Goal: Task Accomplishment & Management: Manage account settings

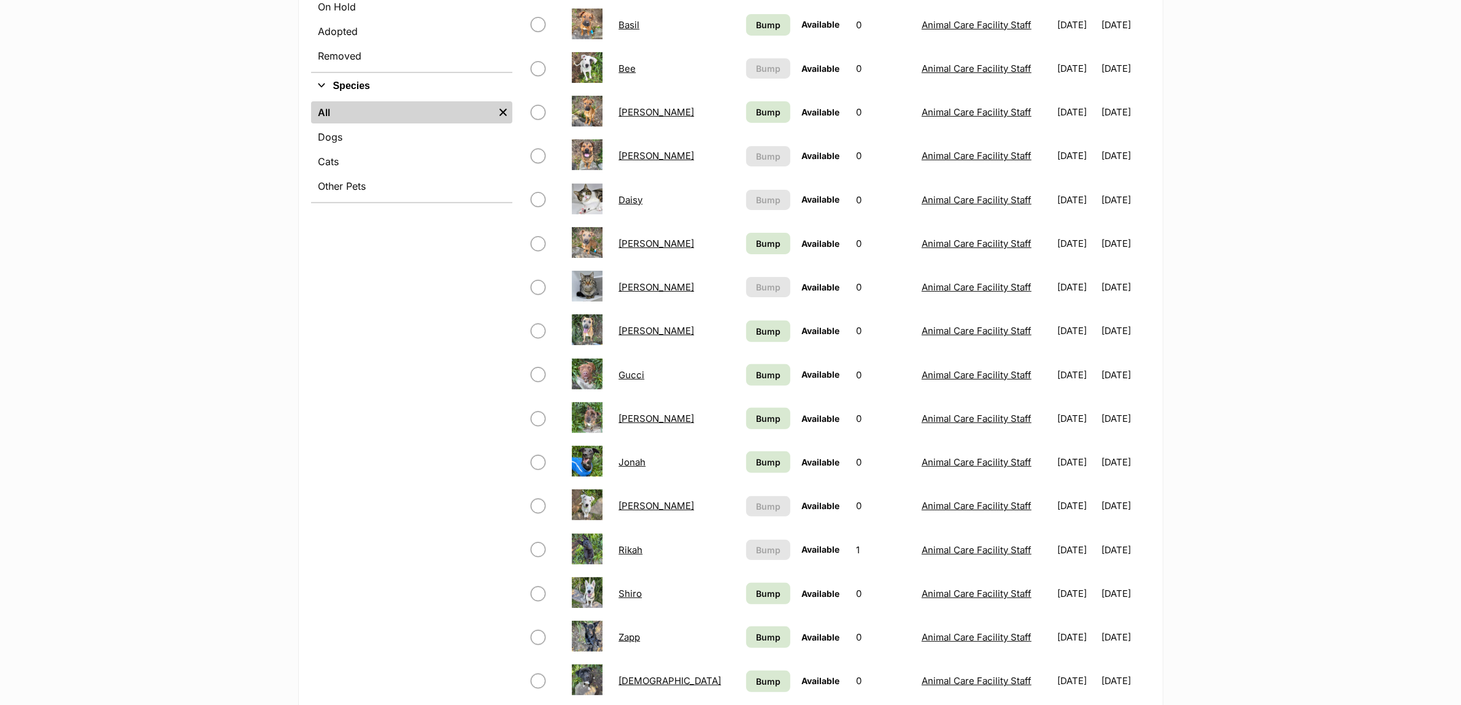
scroll to position [460, 0]
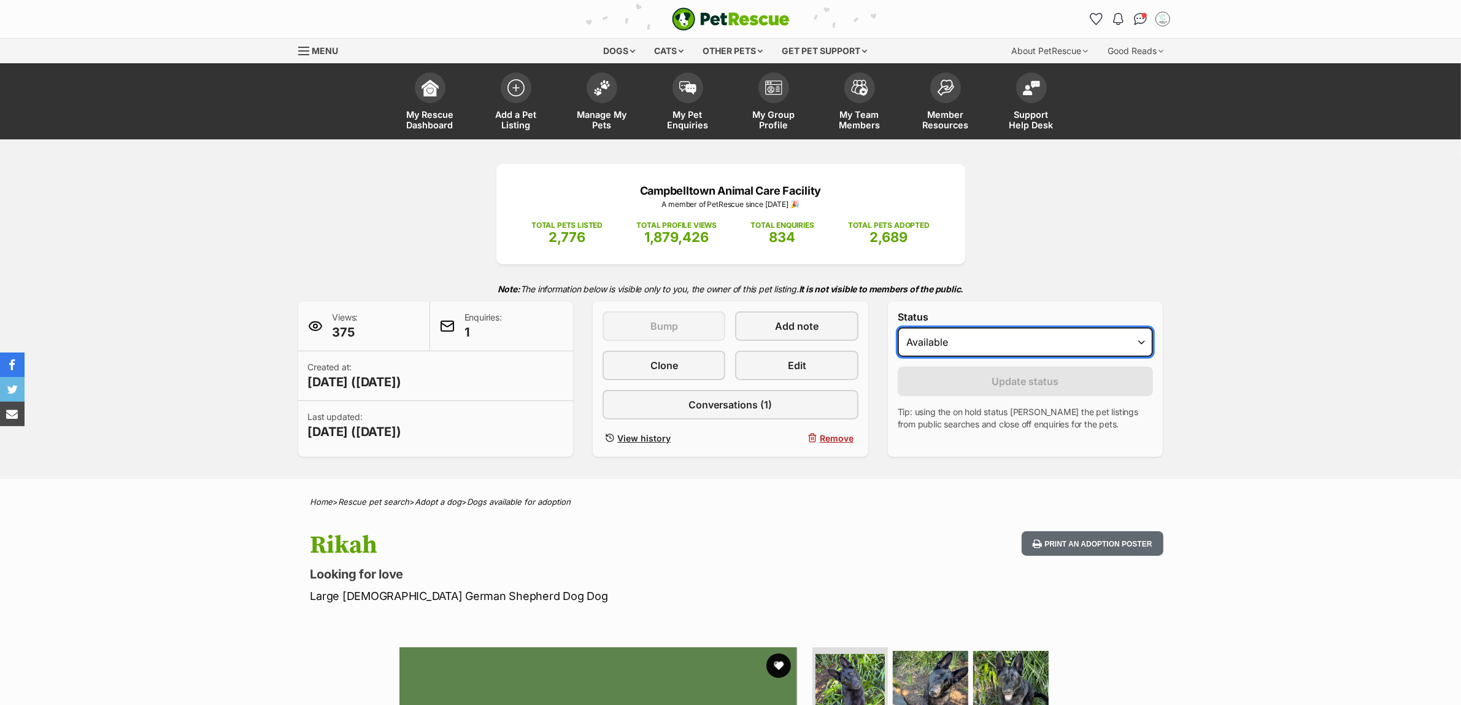
click at [971, 350] on select "Draft - not available as listing has enquires Available On hold Adopted" at bounding box center [1026, 341] width 256 height 29
select select "rehomed"
click at [898, 327] on select "Draft - not available as listing has enquires Available On hold Adopted" at bounding box center [1026, 341] width 256 height 29
click at [962, 387] on button "Update status" at bounding box center [1026, 380] width 256 height 29
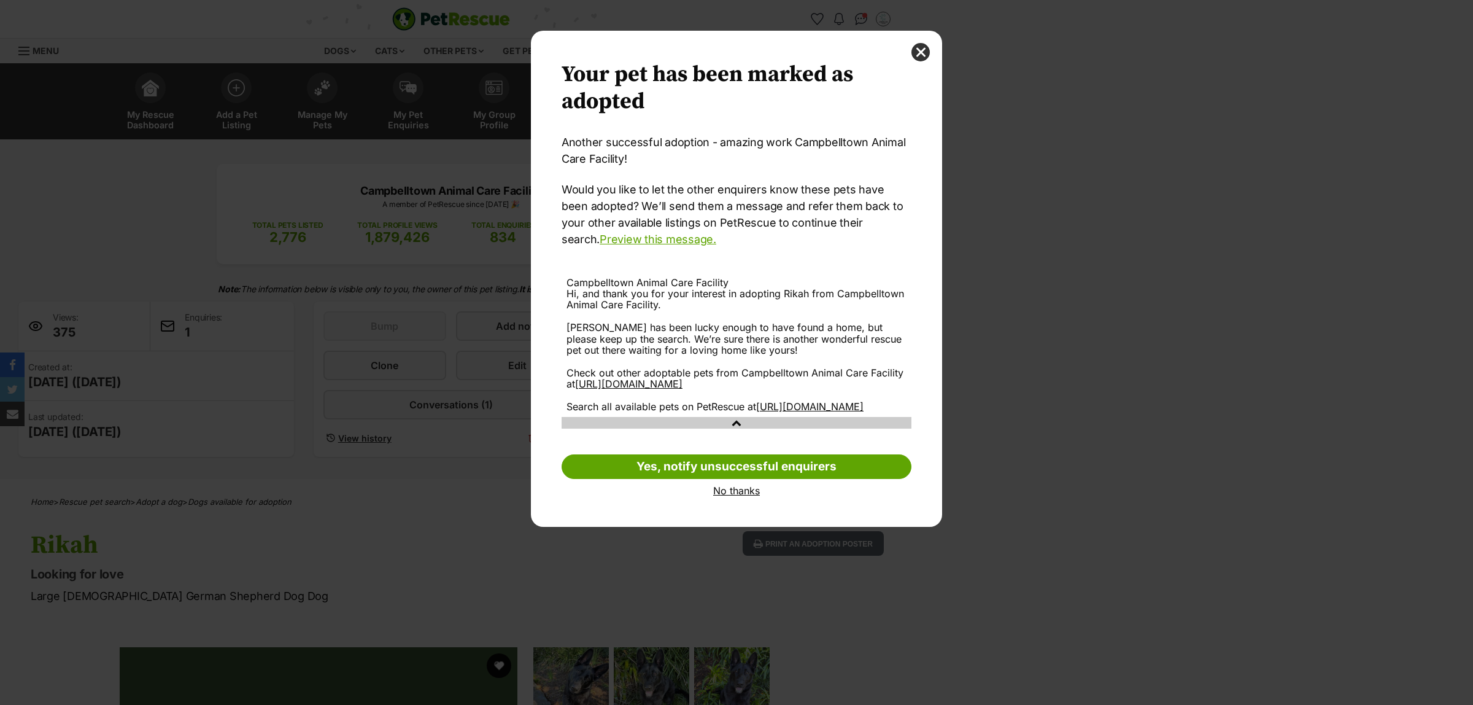
click at [738, 496] on link "No thanks" at bounding box center [737, 490] width 350 height 11
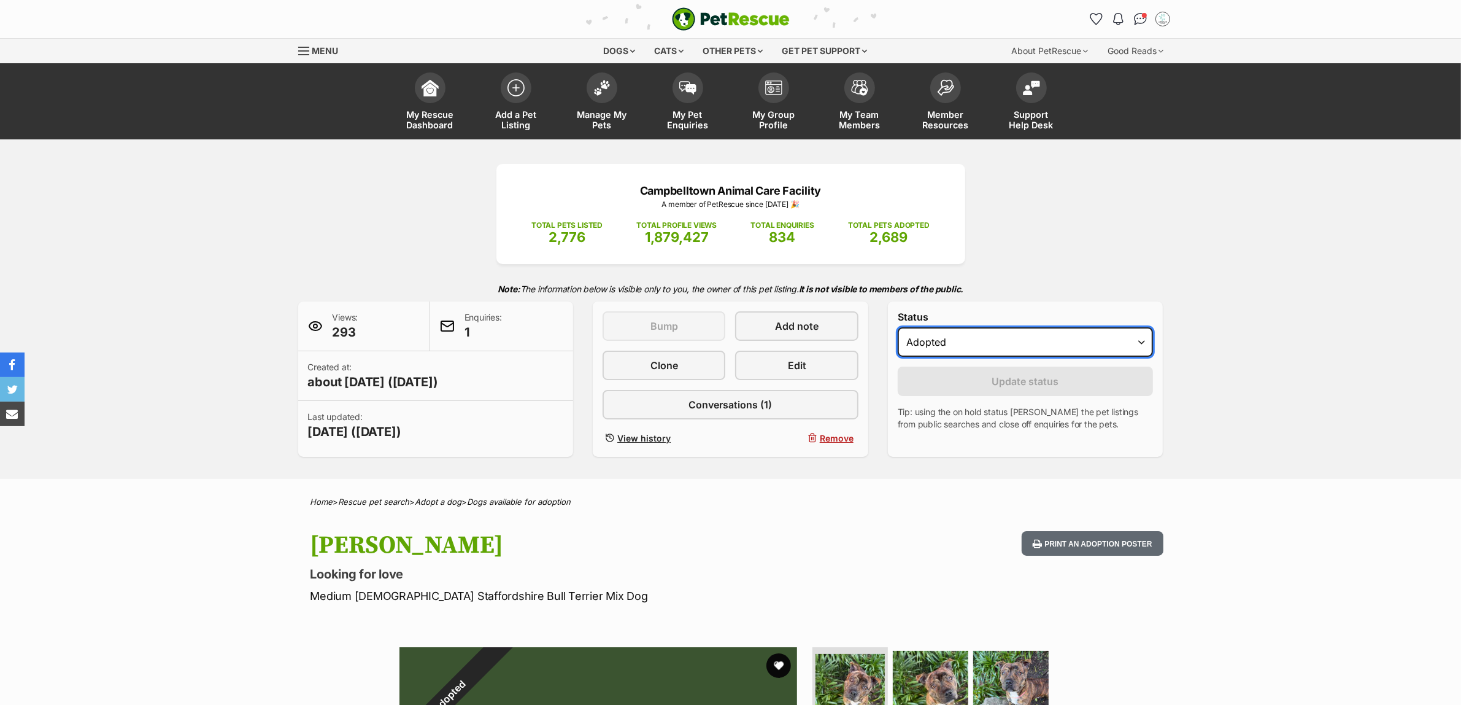
click at [911, 347] on select "Draft - not available as listing has enquires Available On hold Adopted" at bounding box center [1026, 341] width 256 height 29
click at [898, 327] on select "Draft - not available as listing has enquires Available On hold Adopted" at bounding box center [1026, 341] width 256 height 29
click at [959, 344] on select "Draft - not available as listing has enquires Available On hold Adopted" at bounding box center [1026, 341] width 256 height 29
click at [1019, 310] on div "Status Draft - not available as listing has enquires Available On hold Adopted …" at bounding box center [1026, 378] width 276 height 155
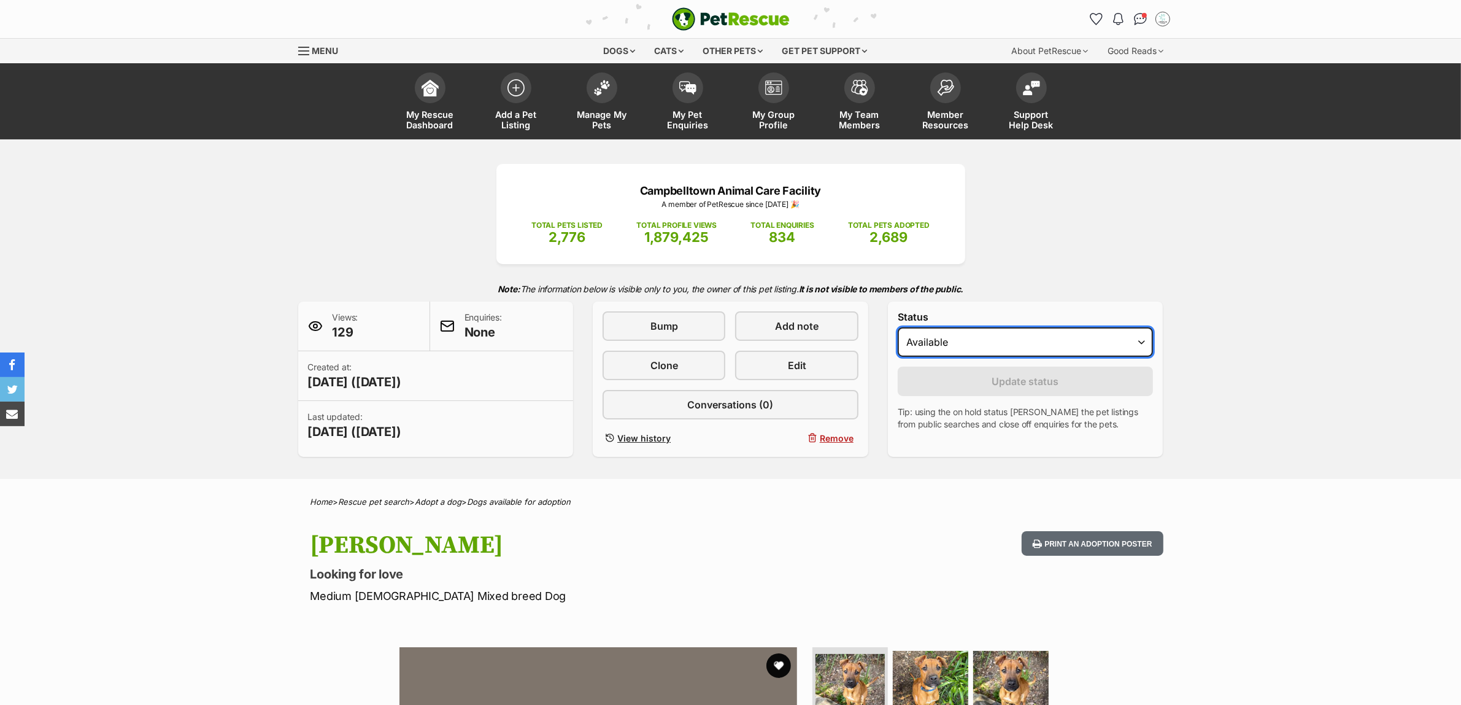
click at [1035, 347] on select "Draft Available On hold Adopted" at bounding box center [1026, 341] width 256 height 29
select select "rehomed"
click at [898, 327] on select "Draft Available On hold Adopted" at bounding box center [1026, 341] width 256 height 29
click at [945, 384] on button "Update status" at bounding box center [1026, 380] width 256 height 29
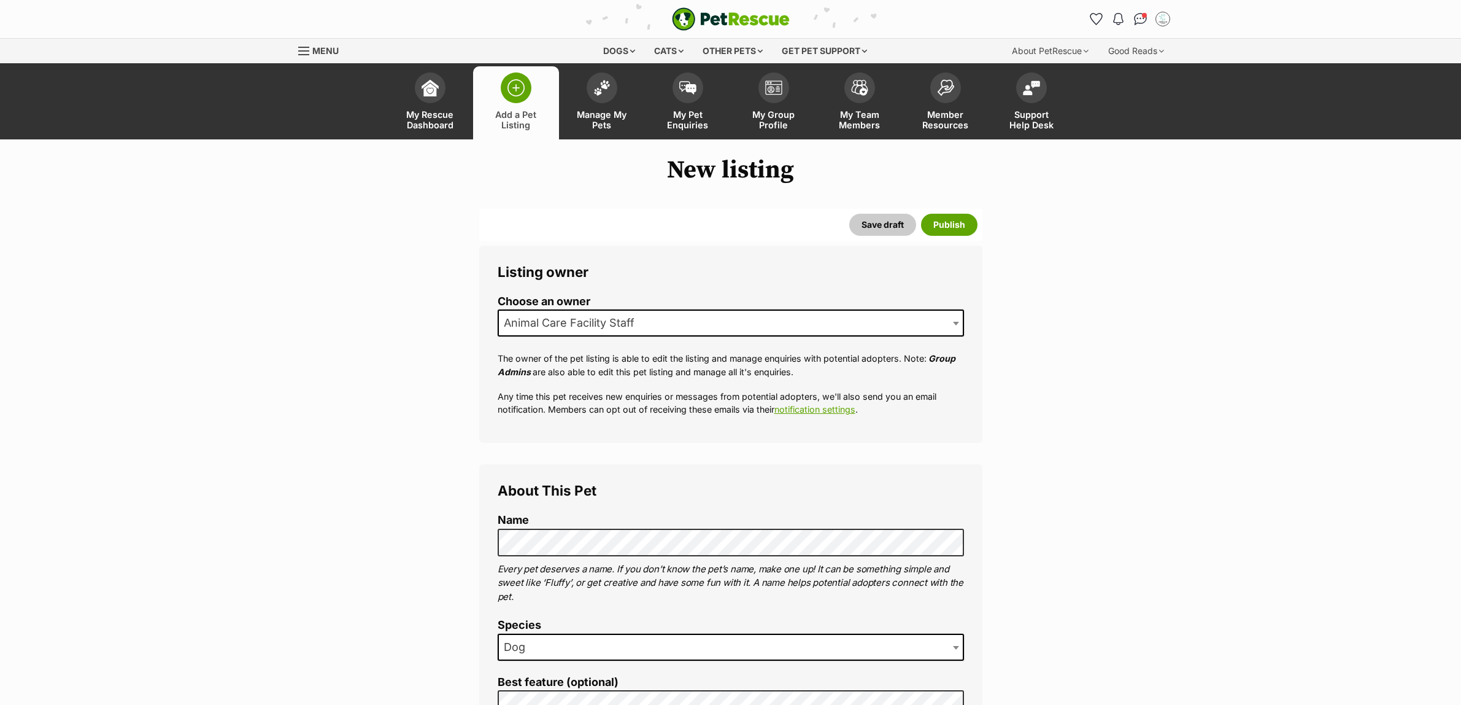
select select
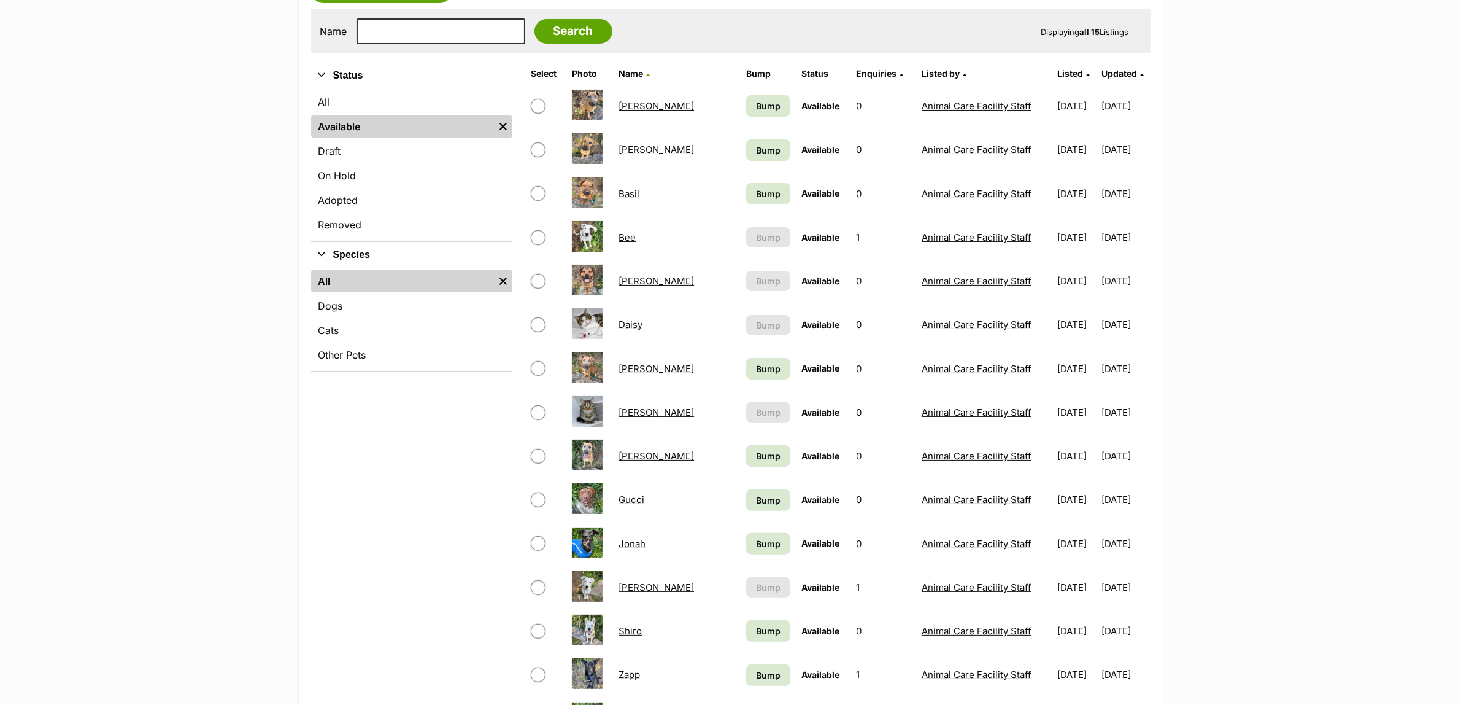
scroll to position [532, 0]
